Goal: Check status: Check status

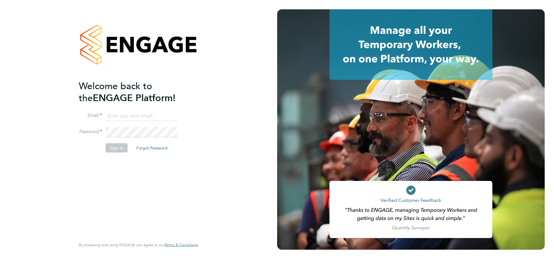
click at [149, 115] on input at bounding box center [142, 116] width 72 height 10
type input "supportuser4@engagetech.com"
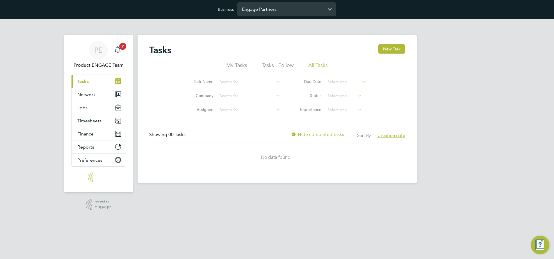
click at [289, 11] on input "Engage Partners" at bounding box center [286, 9] width 99 height 14
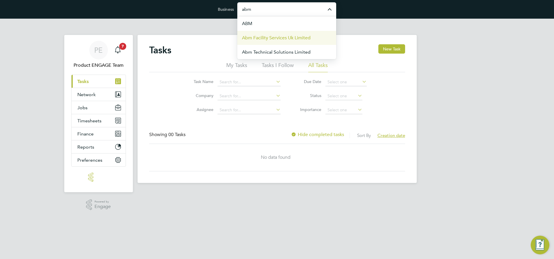
click at [290, 35] on span "Abm Facility Services Uk Limited" at bounding box center [276, 37] width 69 height 7
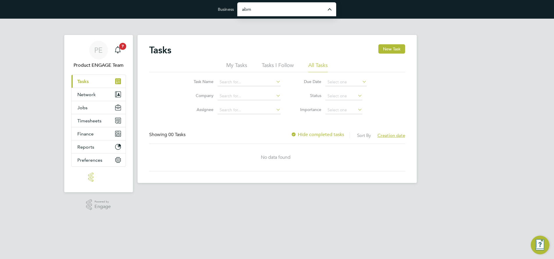
type input "Abm Facility Services Uk Limited"
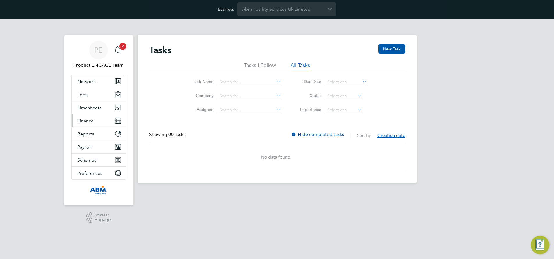
click at [87, 118] on span "Finance" at bounding box center [85, 121] width 16 height 6
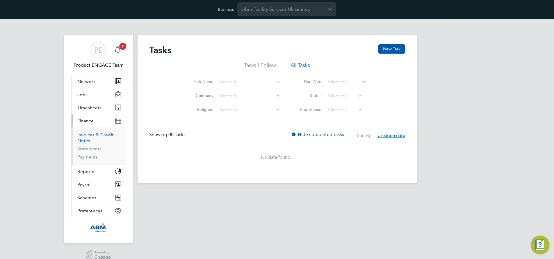
click at [96, 135] on link "Invoices & Credit Notes" at bounding box center [95, 137] width 36 height 11
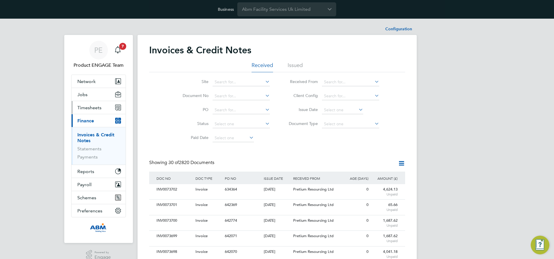
click at [87, 107] on span "Timesheets" at bounding box center [89, 108] width 24 height 6
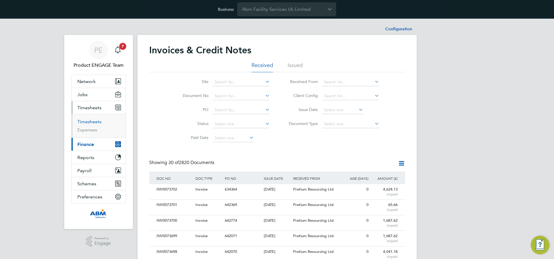
click at [87, 120] on link "Timesheets" at bounding box center [89, 122] width 24 height 6
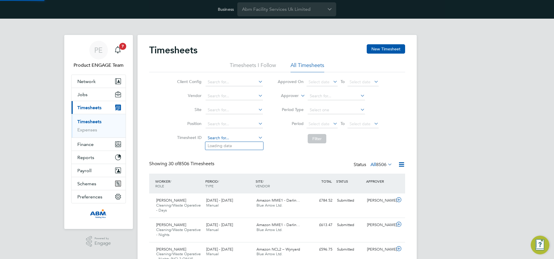
click at [220, 138] on input at bounding box center [234, 138] width 57 height 8
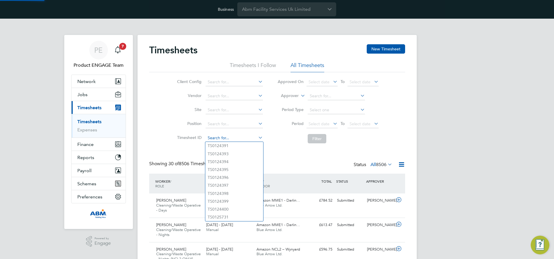
paste input "TS1810681"
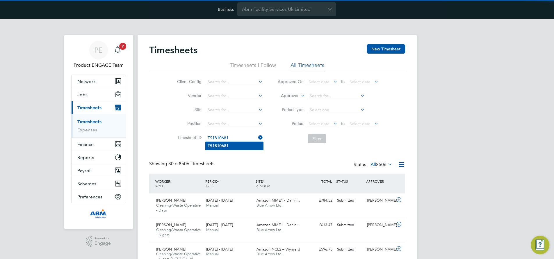
type input "TS1810681"
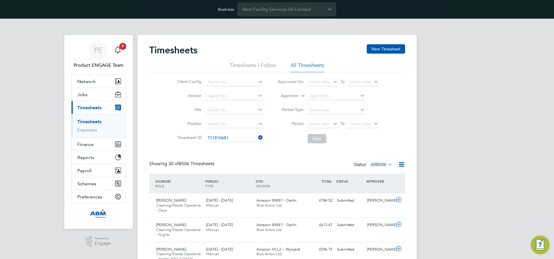
click at [221, 146] on b "TS1810681" at bounding box center [218, 145] width 21 height 5
click at [318, 138] on button "Filter" at bounding box center [317, 138] width 19 height 9
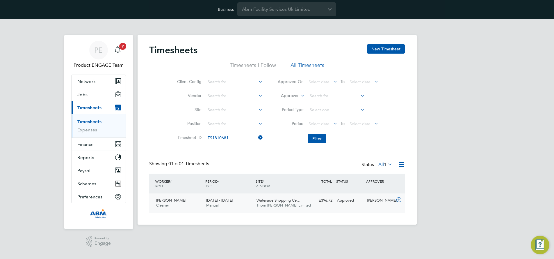
click at [169, 201] on span "Adejuwon Olatunji" at bounding box center [171, 200] width 30 height 5
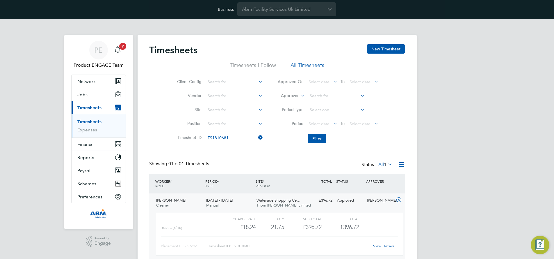
click at [383, 246] on link "View Details" at bounding box center [383, 245] width 21 height 5
click at [86, 143] on span "Finance" at bounding box center [85, 144] width 16 height 6
click at [332, 81] on icon at bounding box center [332, 81] width 0 height 8
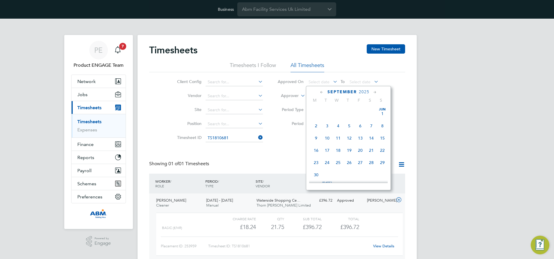
scroll to position [176, 0]
click at [315, 131] on span "Sep" at bounding box center [316, 129] width 11 height 3
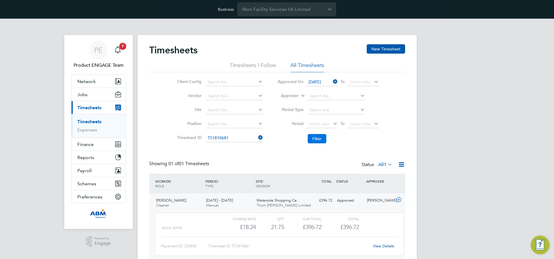
click at [319, 139] on button "Filter" at bounding box center [317, 138] width 19 height 9
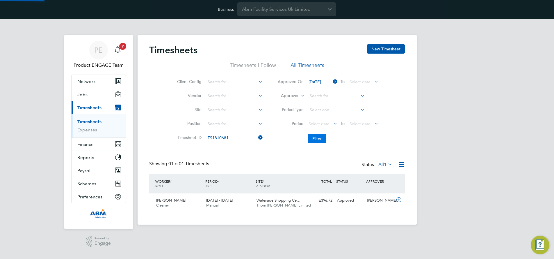
scroll to position [15, 51]
click at [257, 137] on icon at bounding box center [257, 137] width 0 height 8
click at [240, 138] on input at bounding box center [234, 138] width 57 height 8
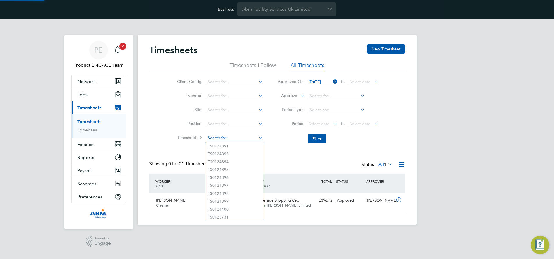
paste input "TS1807627"
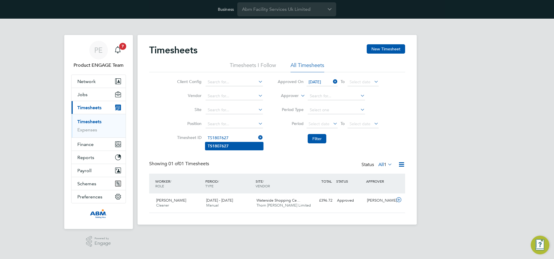
type input "TS1807627"
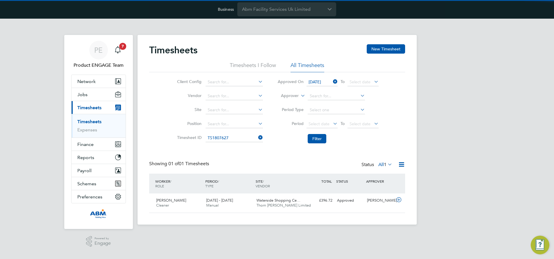
click at [239, 143] on li "TS1807627" at bounding box center [234, 146] width 58 height 8
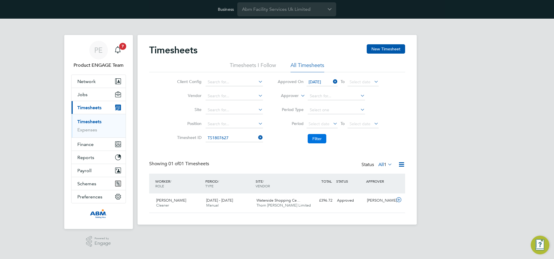
click at [321, 138] on button "Filter" at bounding box center [317, 138] width 19 height 9
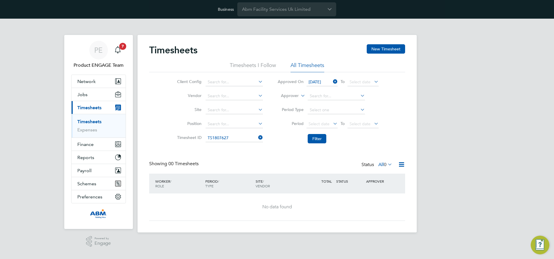
click at [332, 82] on icon at bounding box center [332, 81] width 0 height 8
click at [315, 136] on button "Filter" at bounding box center [317, 138] width 19 height 9
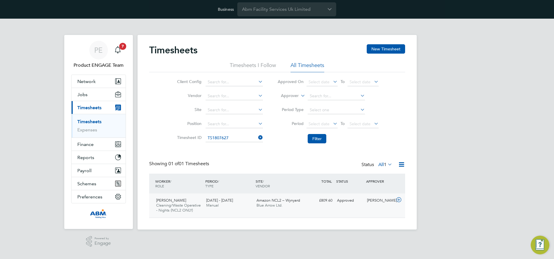
click at [187, 203] on span "Cleaning/Waste Operative - Nights (NCL2 ONLY)" at bounding box center [178, 207] width 45 height 10
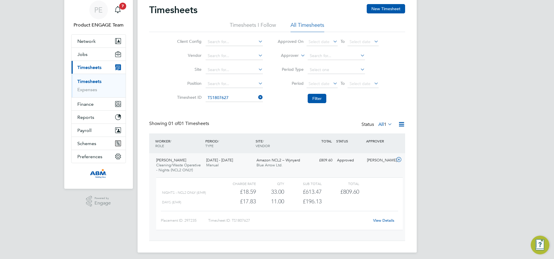
scroll to position [43, 0]
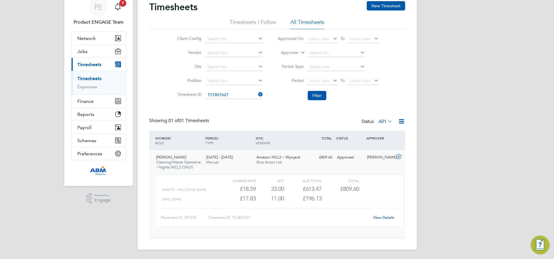
click at [384, 216] on link "View Details" at bounding box center [383, 217] width 21 height 5
click at [380, 218] on link "View Details" at bounding box center [383, 217] width 21 height 5
click at [257, 94] on icon at bounding box center [257, 94] width 0 height 8
click at [234, 96] on input at bounding box center [234, 95] width 57 height 8
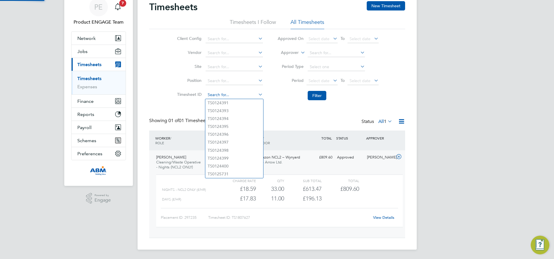
paste input "TS1801570"
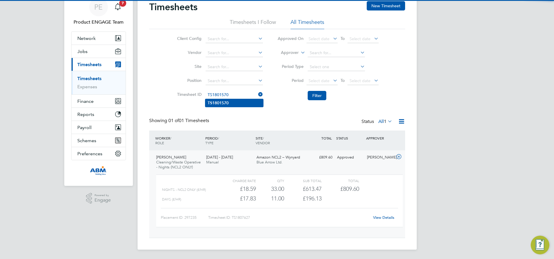
type input "TS1801570"
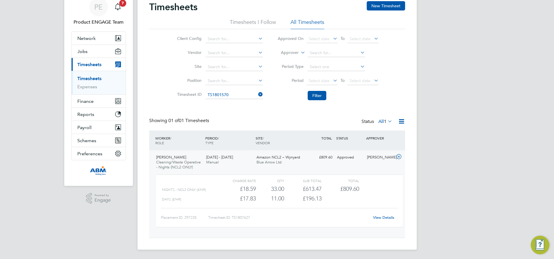
click at [232, 100] on li "TS1801570" at bounding box center [234, 103] width 58 height 8
click at [322, 95] on button "Filter" at bounding box center [317, 95] width 19 height 9
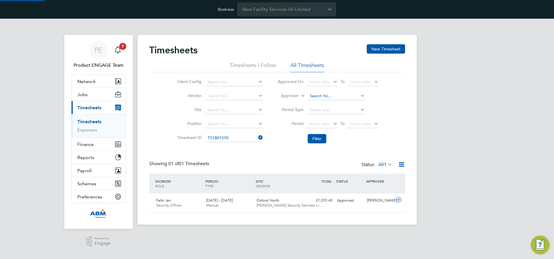
scroll to position [15, 51]
click at [399, 199] on icon at bounding box center [398, 199] width 7 height 5
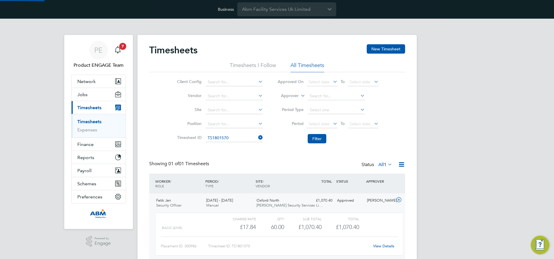
scroll to position [10, 57]
click at [376, 244] on link "View Details" at bounding box center [383, 245] width 21 height 5
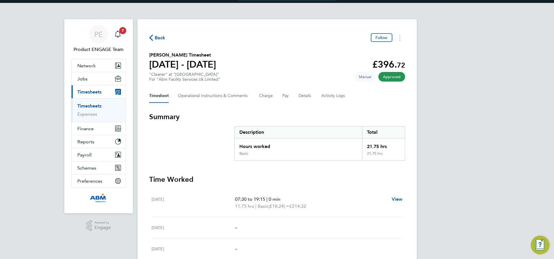
scroll to position [16, 0]
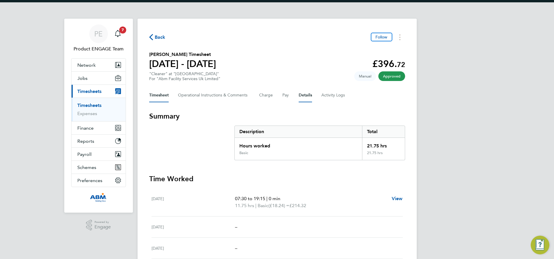
click at [304, 93] on button "Details" at bounding box center [305, 95] width 13 height 14
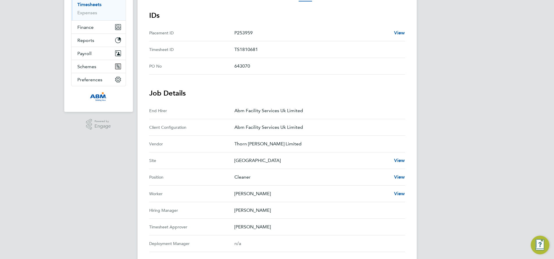
scroll to position [105, 0]
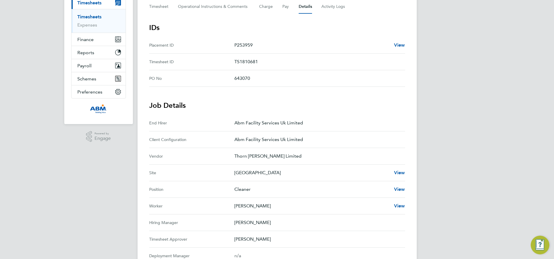
click at [286, 140] on p "Abm Facility Services Uk Limited" at bounding box center [317, 139] width 166 height 7
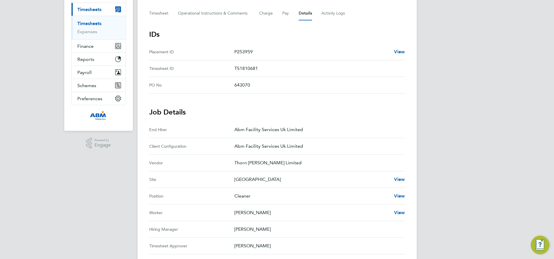
scroll to position [90, 0]
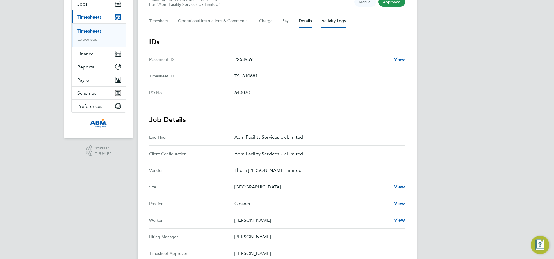
click at [335, 18] on Logs-tab "Activity Logs" at bounding box center [333, 21] width 24 height 14
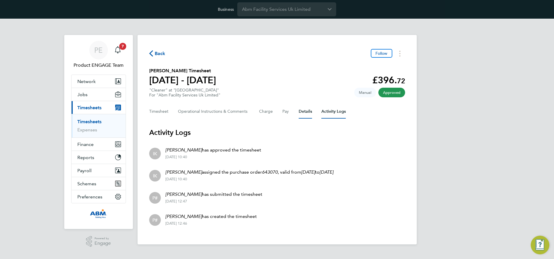
click at [306, 110] on button "Details" at bounding box center [305, 111] width 13 height 14
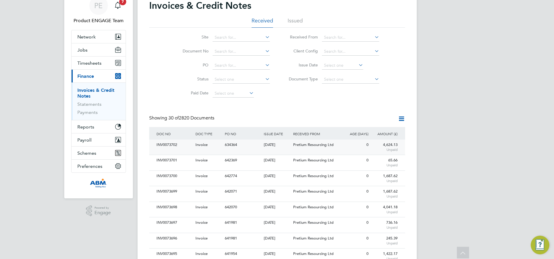
click at [175, 142] on div "INV0073702" at bounding box center [174, 144] width 39 height 11
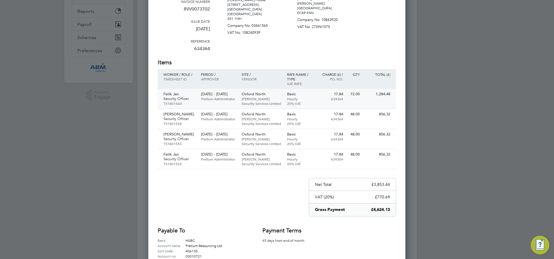
click at [210, 96] on p "Pretium Administrator" at bounding box center [218, 98] width 35 height 5
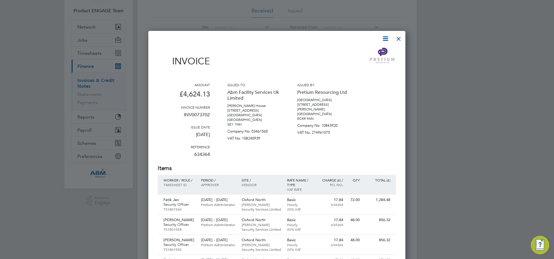
scroll to position [57, 0]
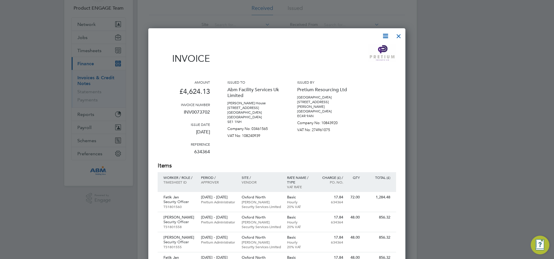
click at [399, 35] on div at bounding box center [399, 34] width 10 height 10
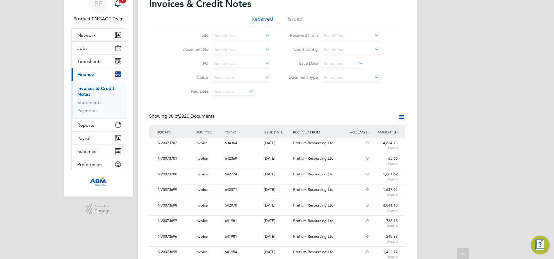
scroll to position [45, 0]
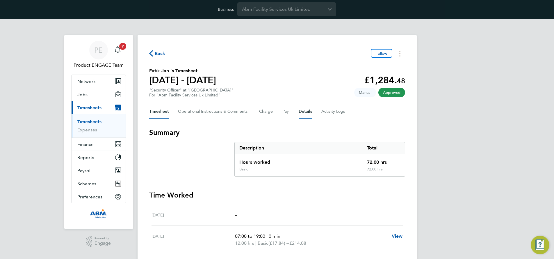
click at [303, 111] on button "Details" at bounding box center [305, 111] width 13 height 14
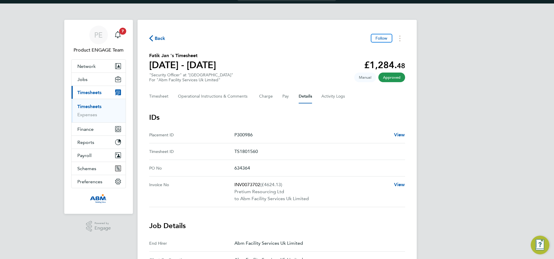
scroll to position [15, 0]
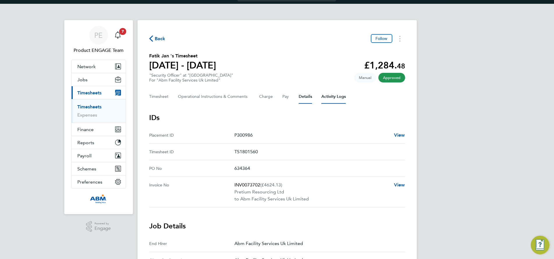
click at [341, 96] on Logs-tab "Activity Logs" at bounding box center [333, 97] width 24 height 14
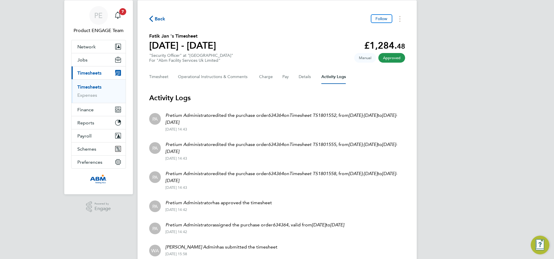
scroll to position [34, 0]
click at [304, 77] on button "Details" at bounding box center [305, 78] width 13 height 14
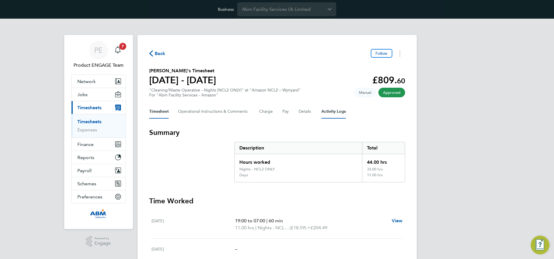
click at [324, 109] on Logs-tab "Activity Logs" at bounding box center [333, 111] width 24 height 14
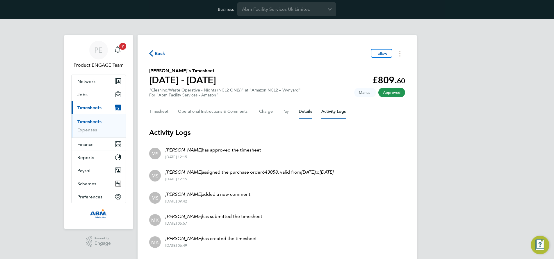
click at [307, 111] on button "Details" at bounding box center [305, 111] width 13 height 14
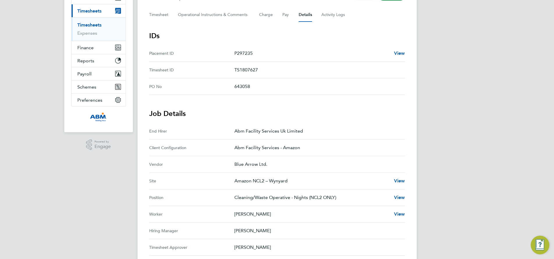
scroll to position [71, 0]
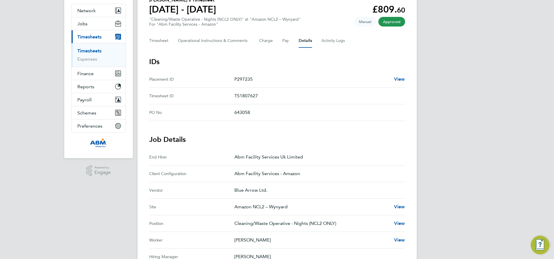
drag, startPoint x: 234, startPoint y: 173, endPoint x: 307, endPoint y: 174, distance: 73.6
click at [307, 174] on Configuration "Client Configuration Abm Facility Services - Amazon" at bounding box center [277, 173] width 256 height 17
copy Configuration "Abm Facility Services - Amazon"
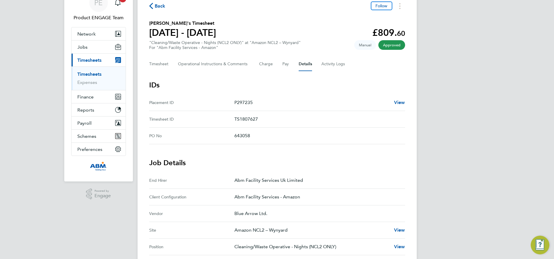
scroll to position [0, 0]
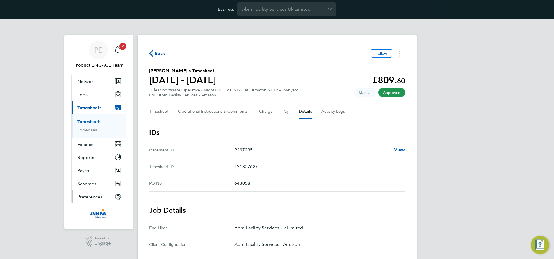
click at [91, 195] on span "Preferences" at bounding box center [89, 197] width 25 height 6
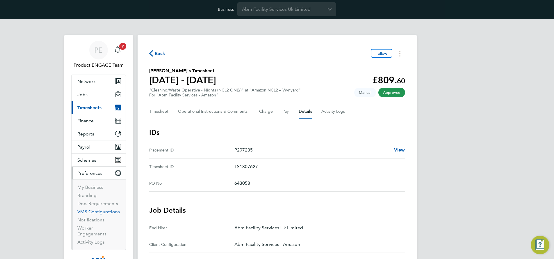
click at [97, 211] on link "VMS Configurations" at bounding box center [98, 212] width 42 height 6
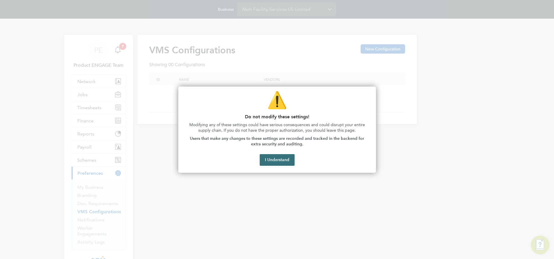
click at [279, 161] on button "I Understand" at bounding box center [277, 160] width 35 height 12
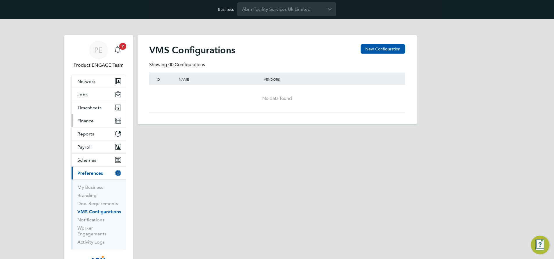
click at [88, 119] on span "Finance" at bounding box center [85, 121] width 16 height 6
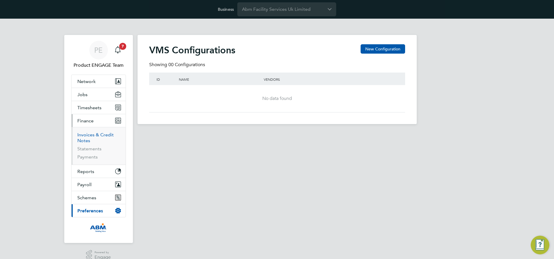
click at [91, 137] on link "Invoices & Credit Notes" at bounding box center [95, 137] width 36 height 11
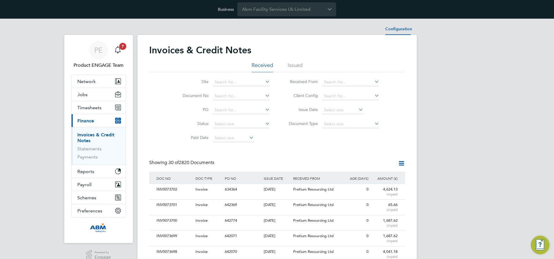
click at [393, 28] on li "Configuration" at bounding box center [398, 29] width 27 height 12
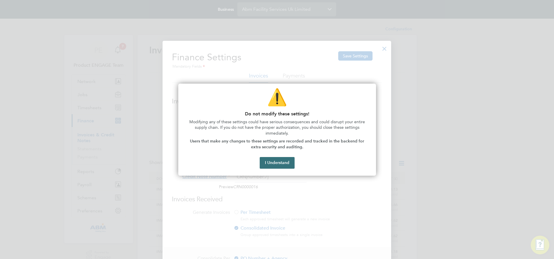
click at [280, 161] on button "I Understand" at bounding box center [277, 163] width 35 height 12
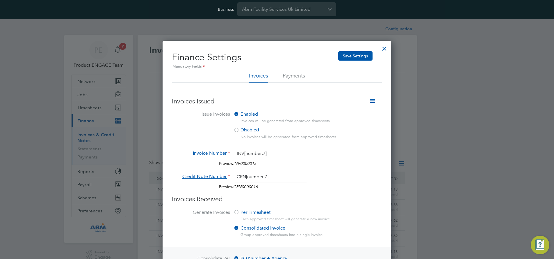
click at [385, 48] on div at bounding box center [384, 47] width 10 height 10
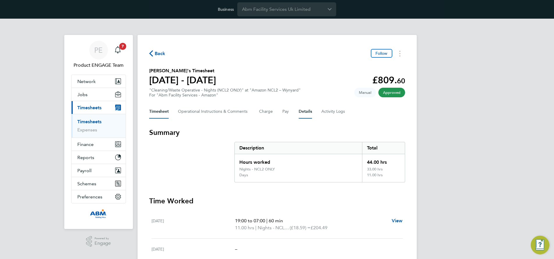
click at [308, 112] on button "Details" at bounding box center [305, 111] width 13 height 14
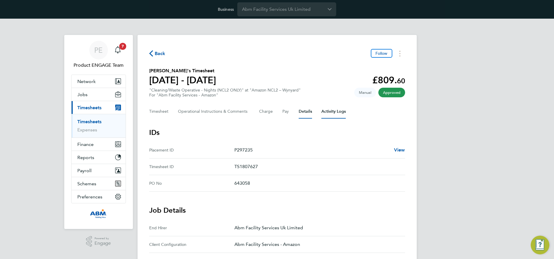
click at [330, 111] on Logs-tab "Activity Logs" at bounding box center [333, 111] width 24 height 14
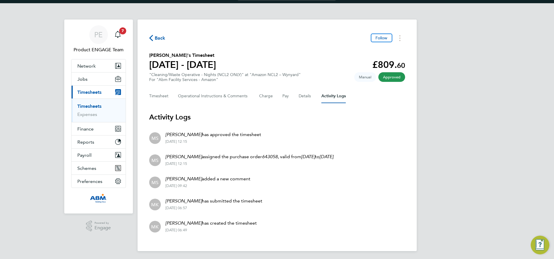
scroll to position [17, 0]
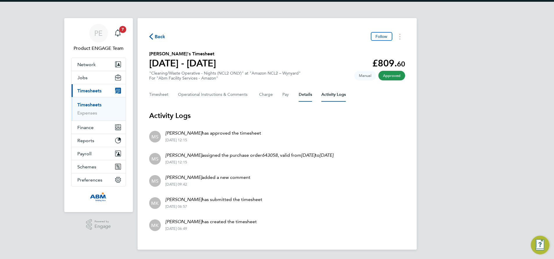
click at [305, 93] on button "Details" at bounding box center [305, 95] width 13 height 14
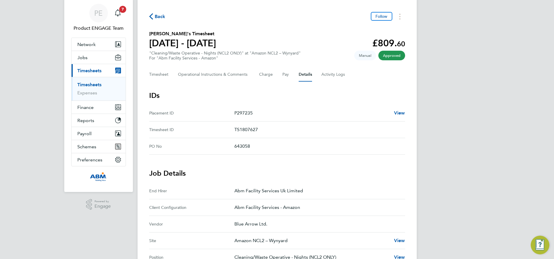
scroll to position [57, 0]
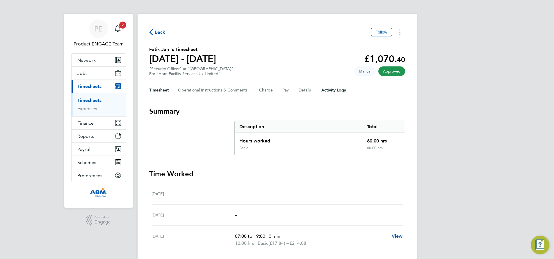
scroll to position [21, 0]
click at [306, 91] on button "Details" at bounding box center [305, 90] width 13 height 14
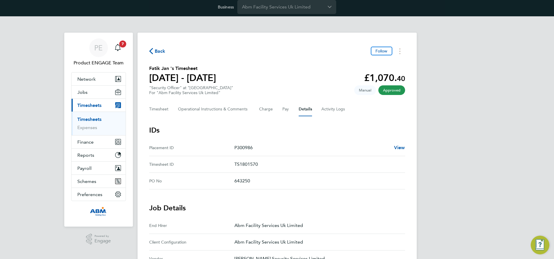
scroll to position [8, 0]
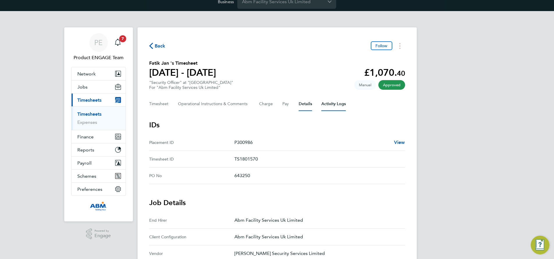
click at [333, 99] on Logs-tab "Activity Logs" at bounding box center [333, 104] width 24 height 14
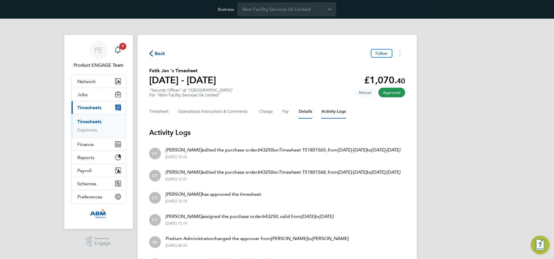
click at [303, 111] on button "Details" at bounding box center [305, 111] width 13 height 14
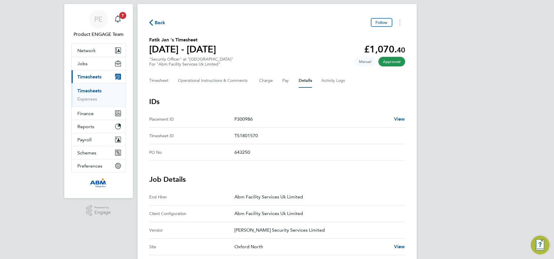
scroll to position [19, 0]
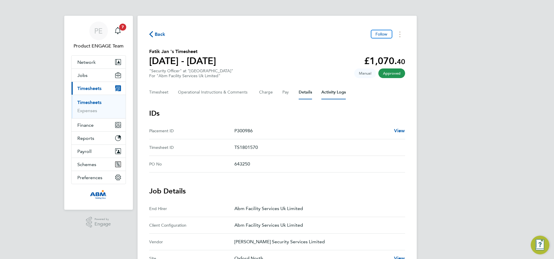
click at [330, 91] on Logs-tab "Activity Logs" at bounding box center [333, 92] width 24 height 14
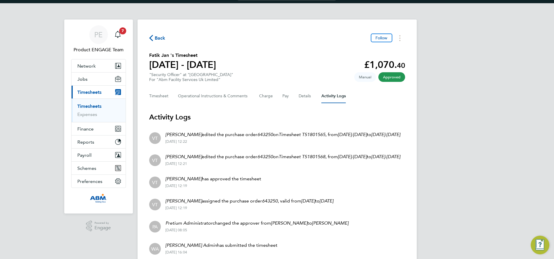
scroll to position [3, 0]
